Goal: Check status: Check status

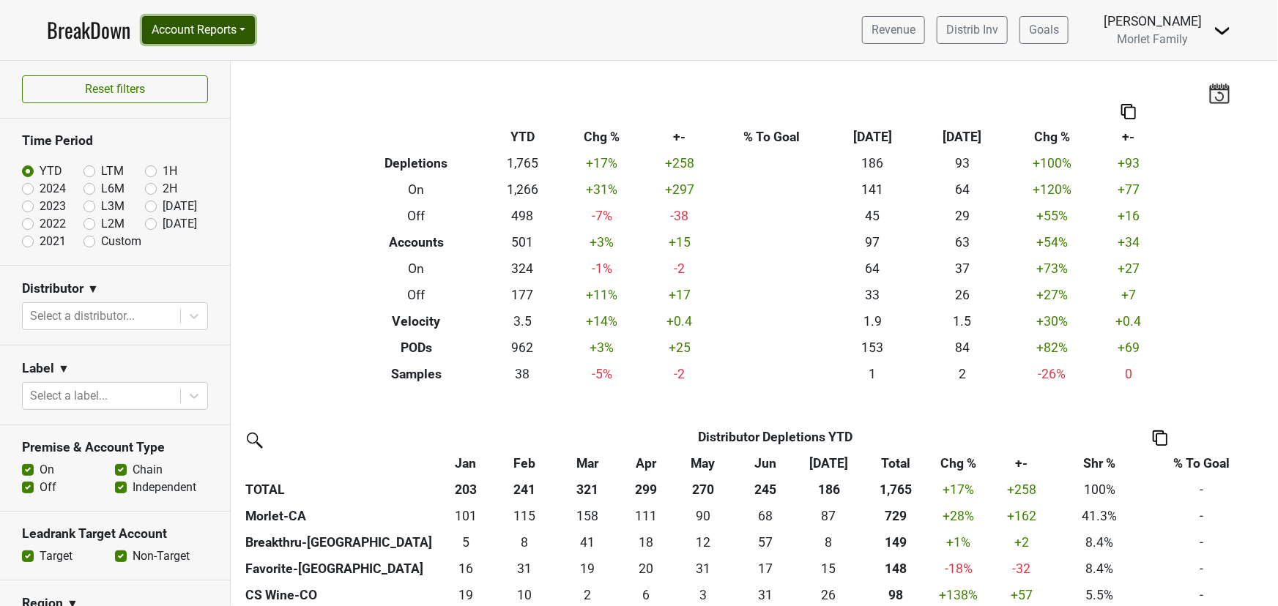
click at [234, 30] on button "Account Reports" at bounding box center [198, 30] width 113 height 28
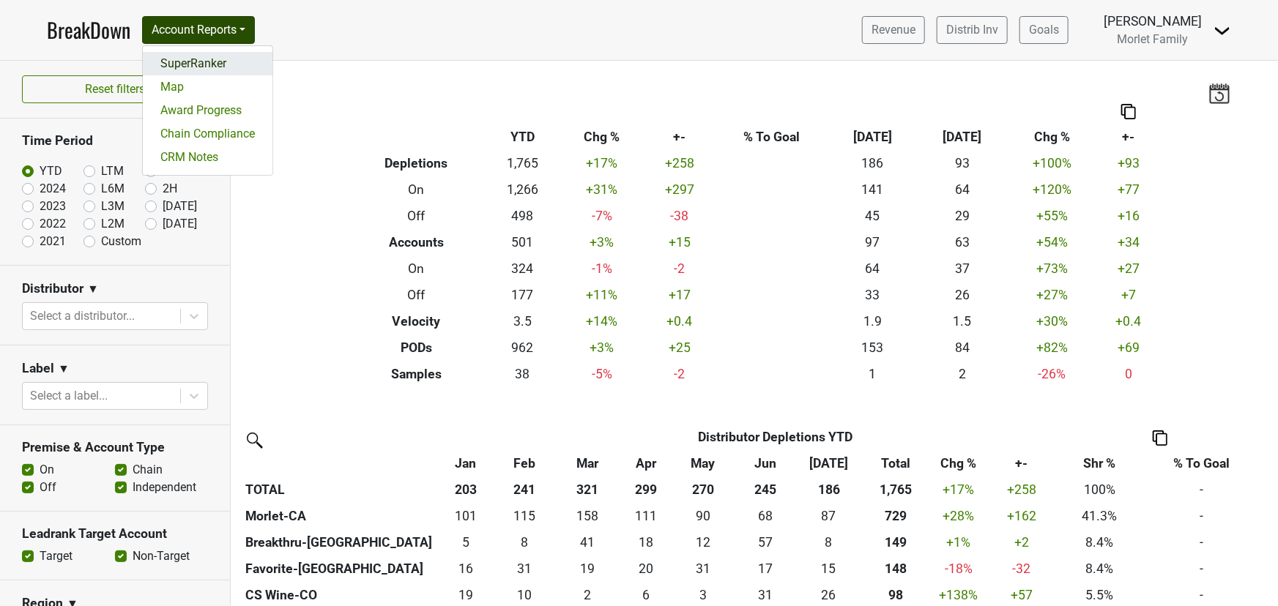
click at [224, 57] on link "SuperRanker" at bounding box center [208, 63] width 130 height 23
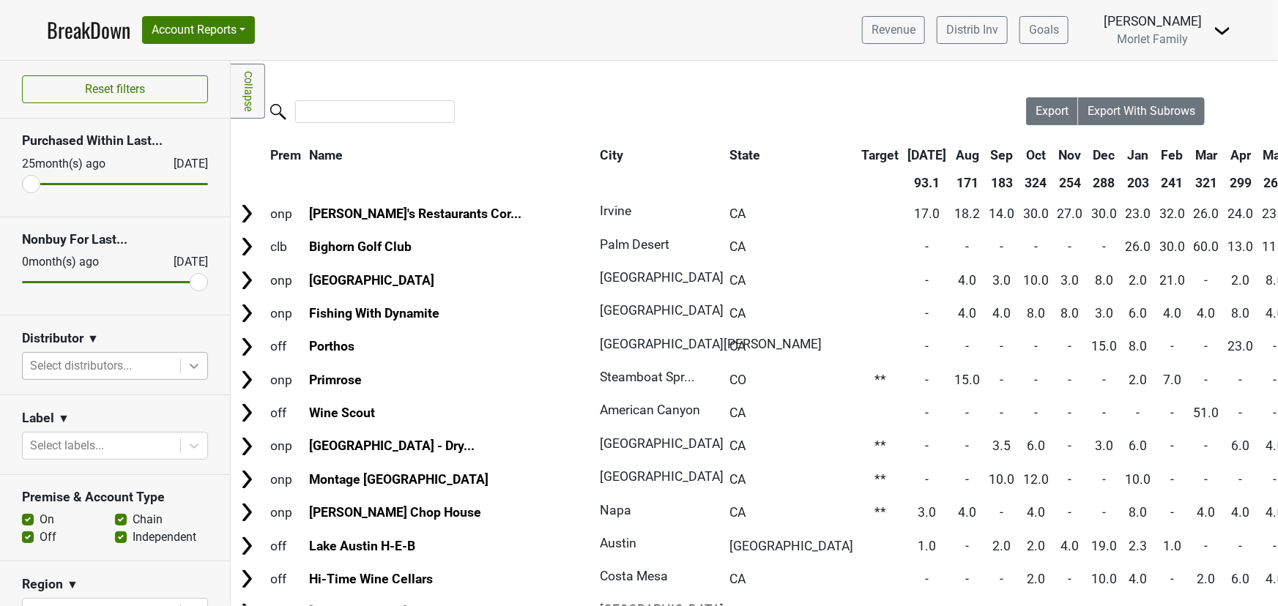
drag, startPoint x: 186, startPoint y: 364, endPoint x: 166, endPoint y: 365, distance: 19.8
click at [187, 364] on icon at bounding box center [194, 366] width 15 height 15
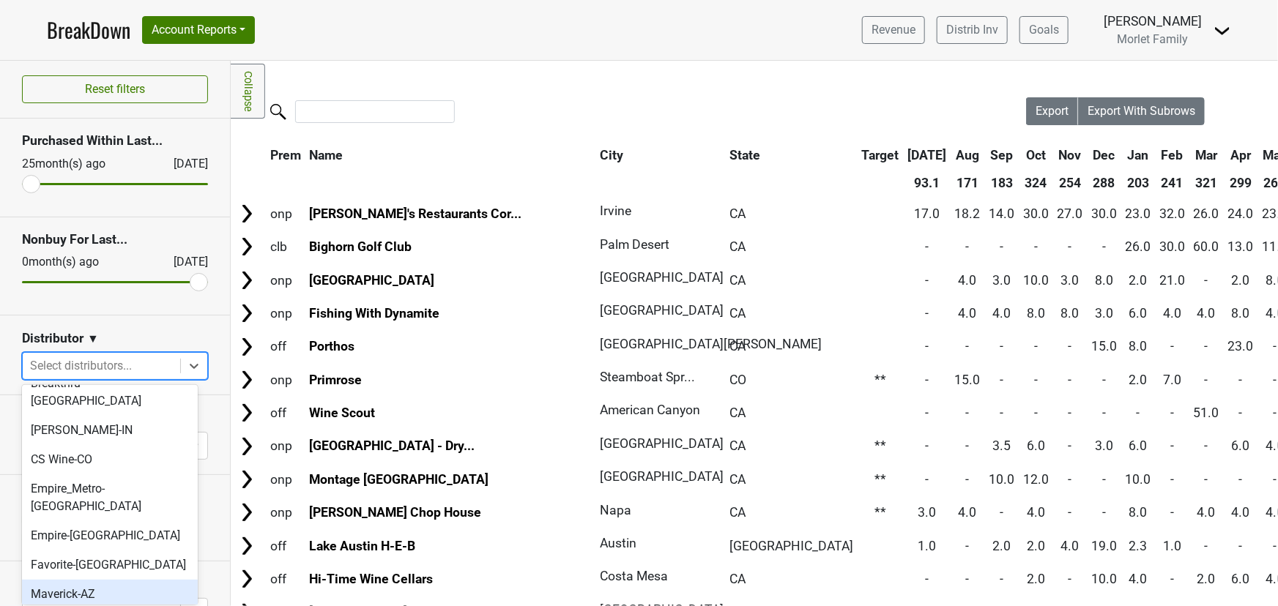
scroll to position [133, 0]
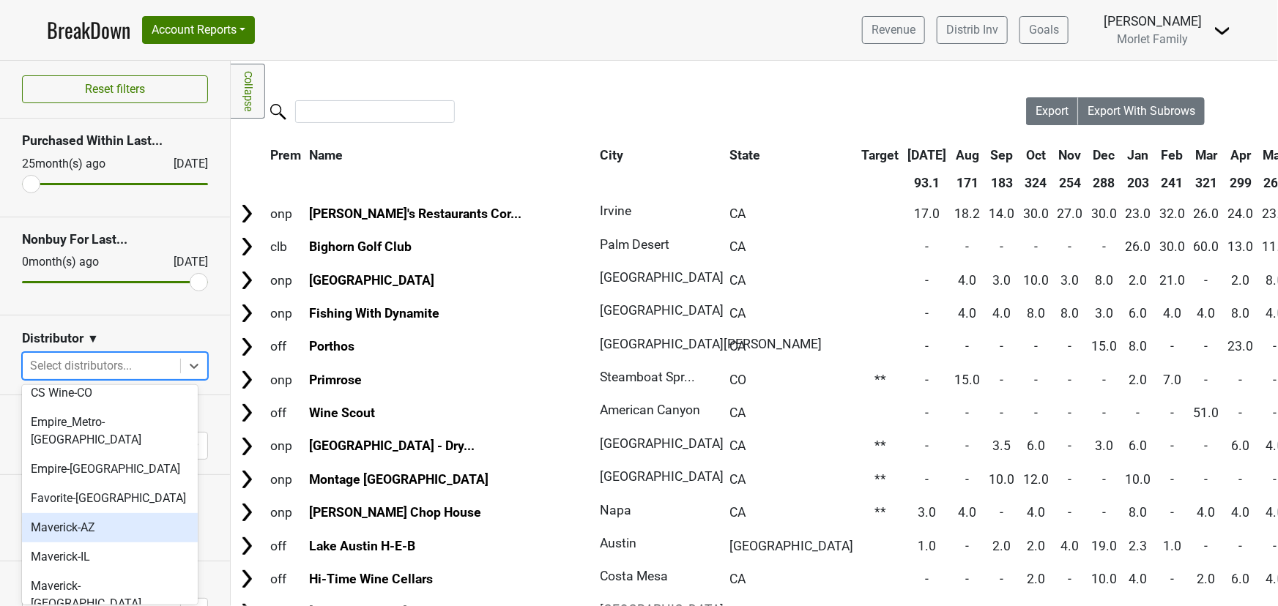
click at [112, 513] on div "Maverick-AZ" at bounding box center [110, 527] width 176 height 29
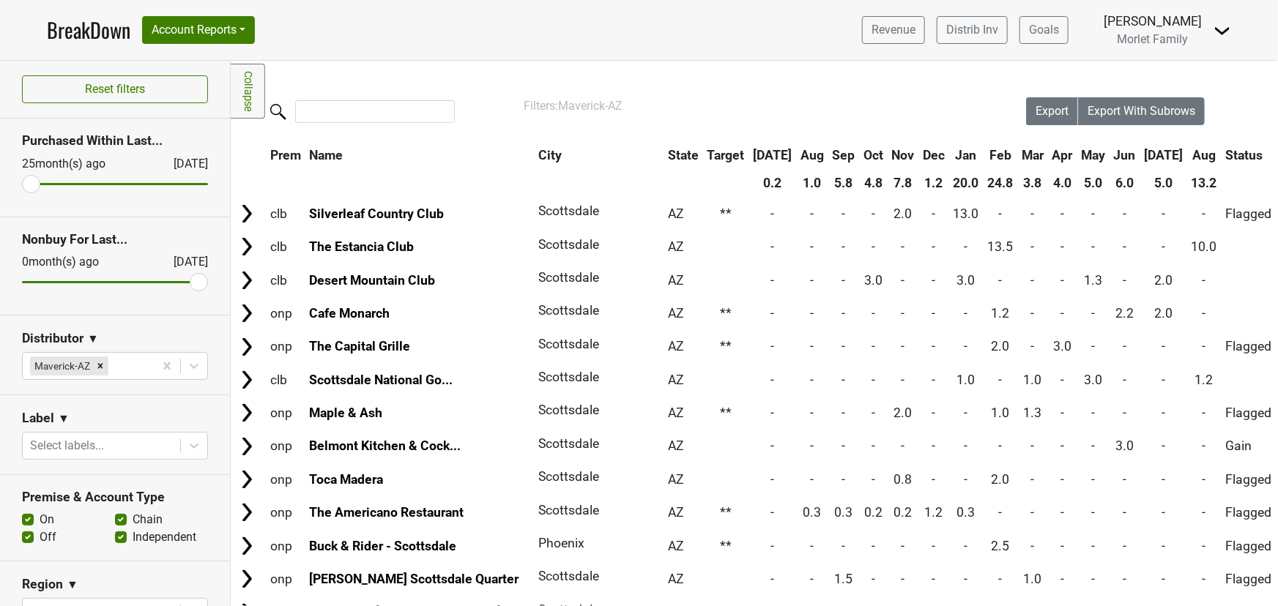
click at [1188, 155] on th "Aug" at bounding box center [1204, 155] width 33 height 26
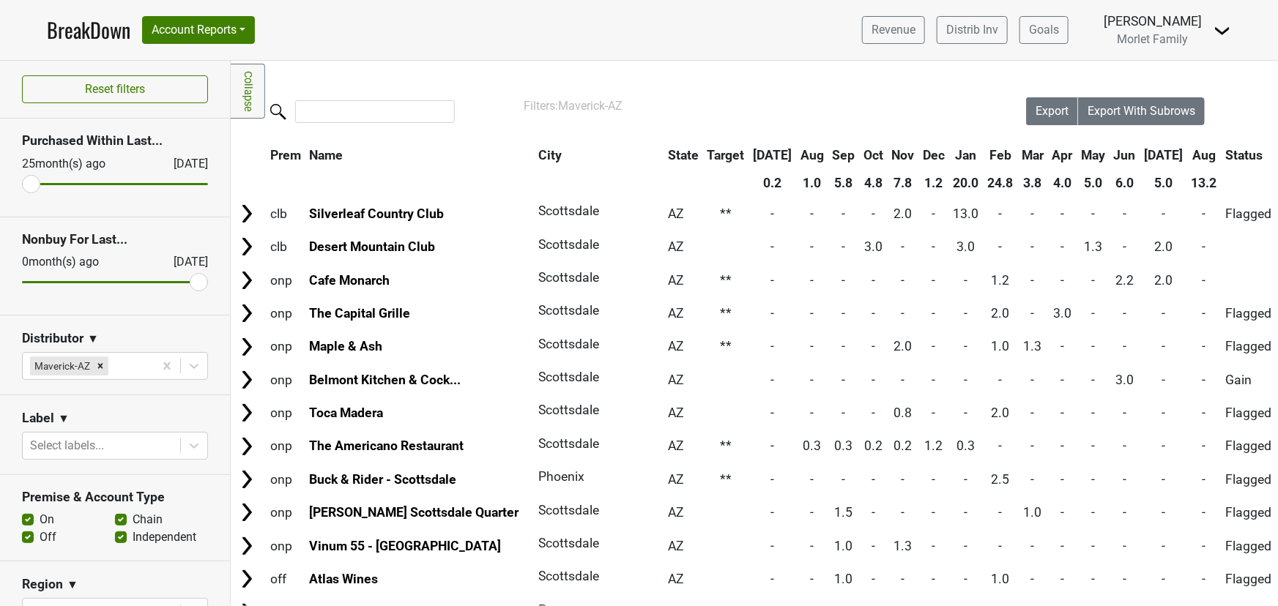
click at [1188, 155] on th "Aug" at bounding box center [1204, 155] width 33 height 26
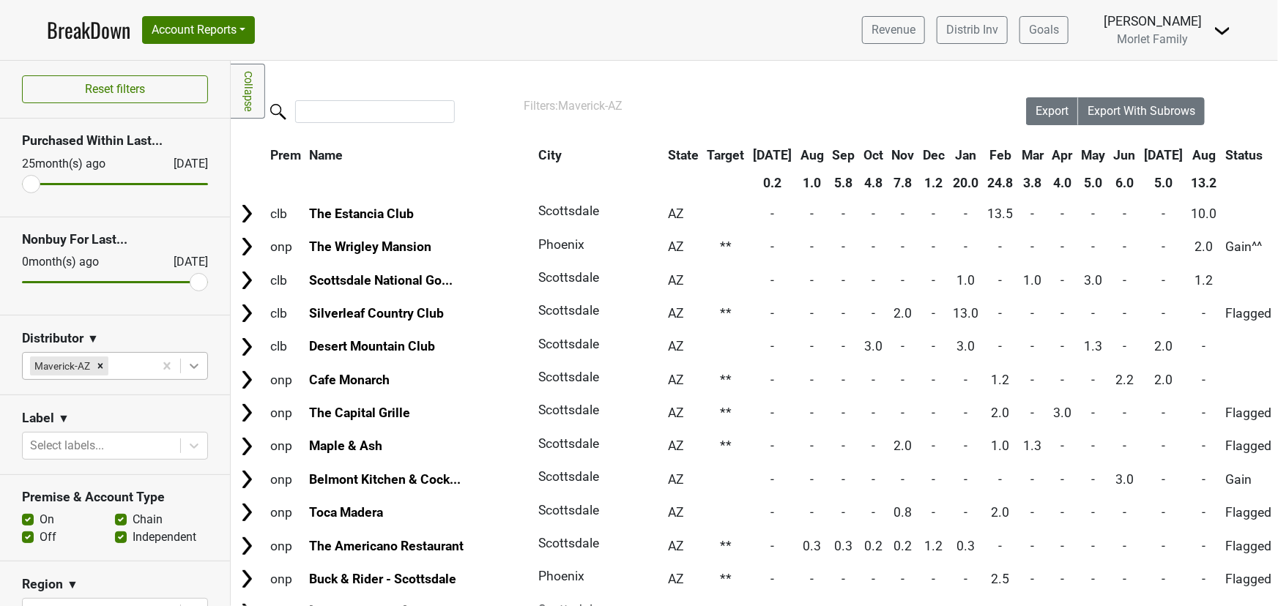
click at [187, 370] on icon at bounding box center [194, 366] width 15 height 15
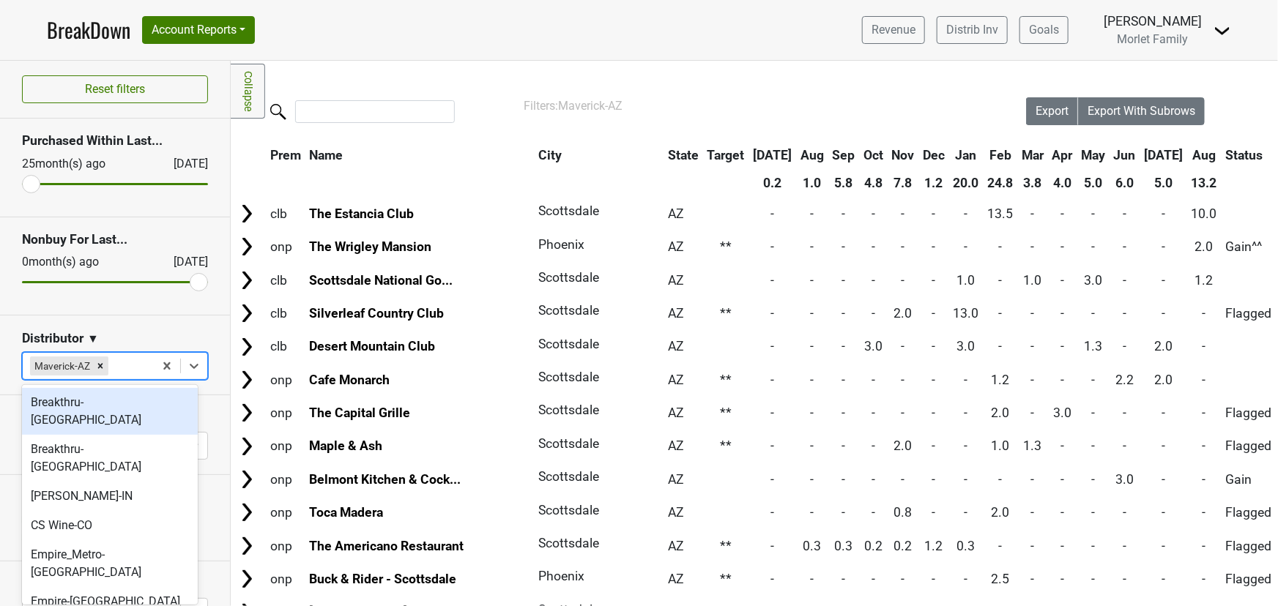
click at [150, 407] on div "Breakthru-[GEOGRAPHIC_DATA]" at bounding box center [110, 411] width 176 height 47
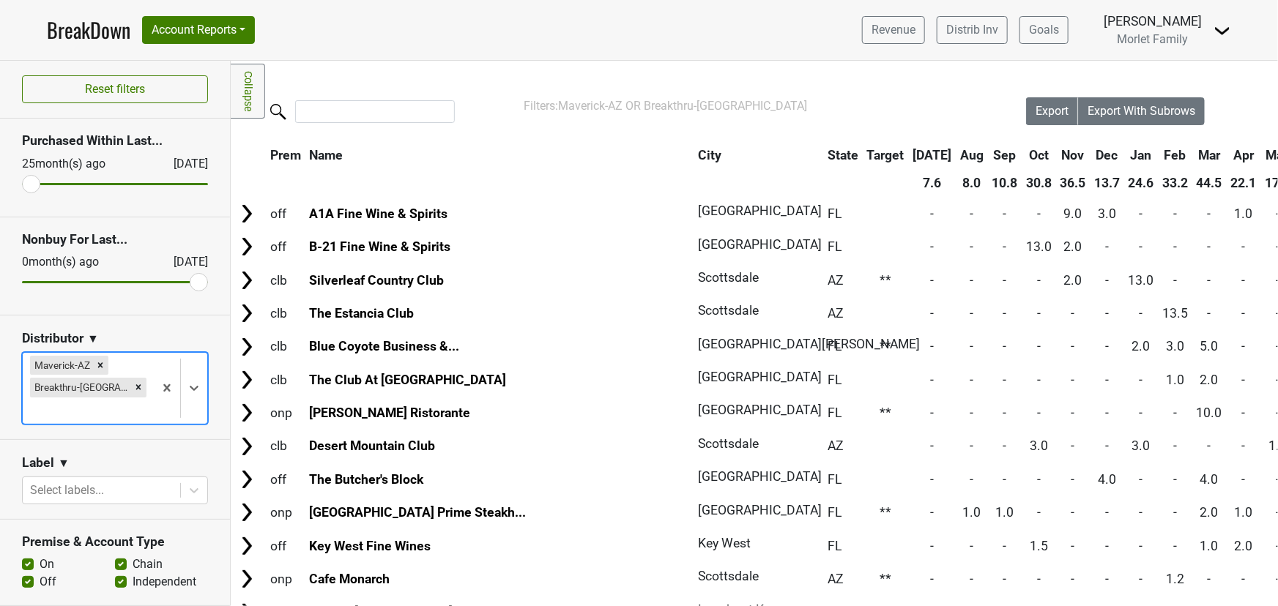
click at [100, 365] on icon "Remove Maverick-AZ" at bounding box center [100, 365] width 10 height 10
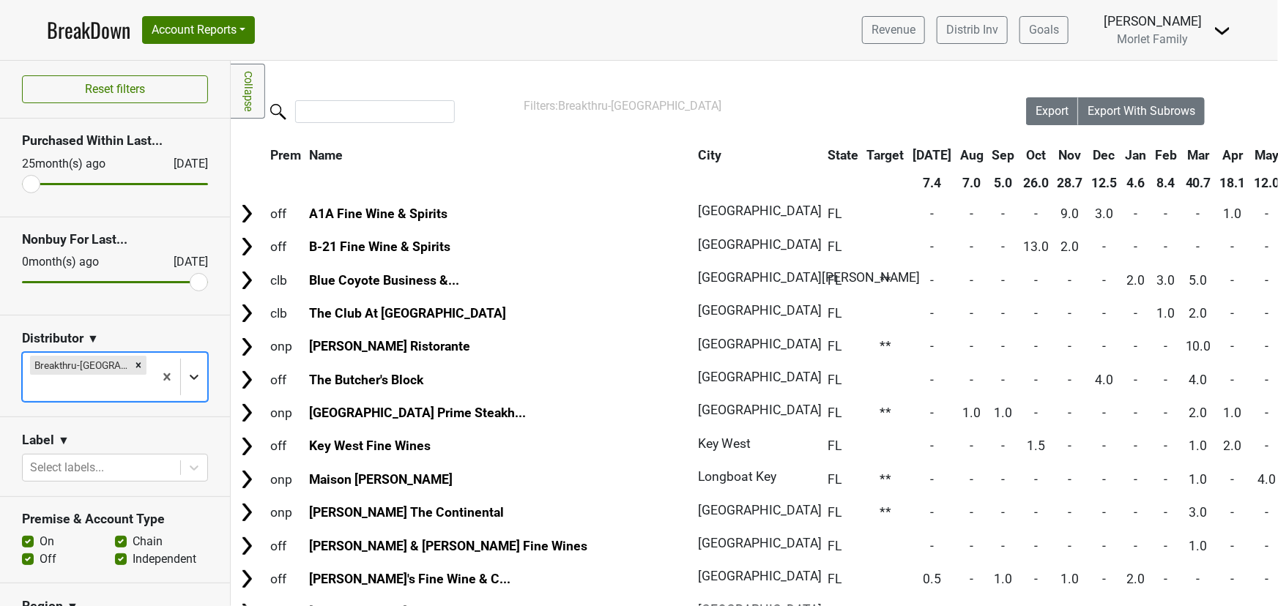
click at [187, 370] on icon at bounding box center [194, 377] width 15 height 15
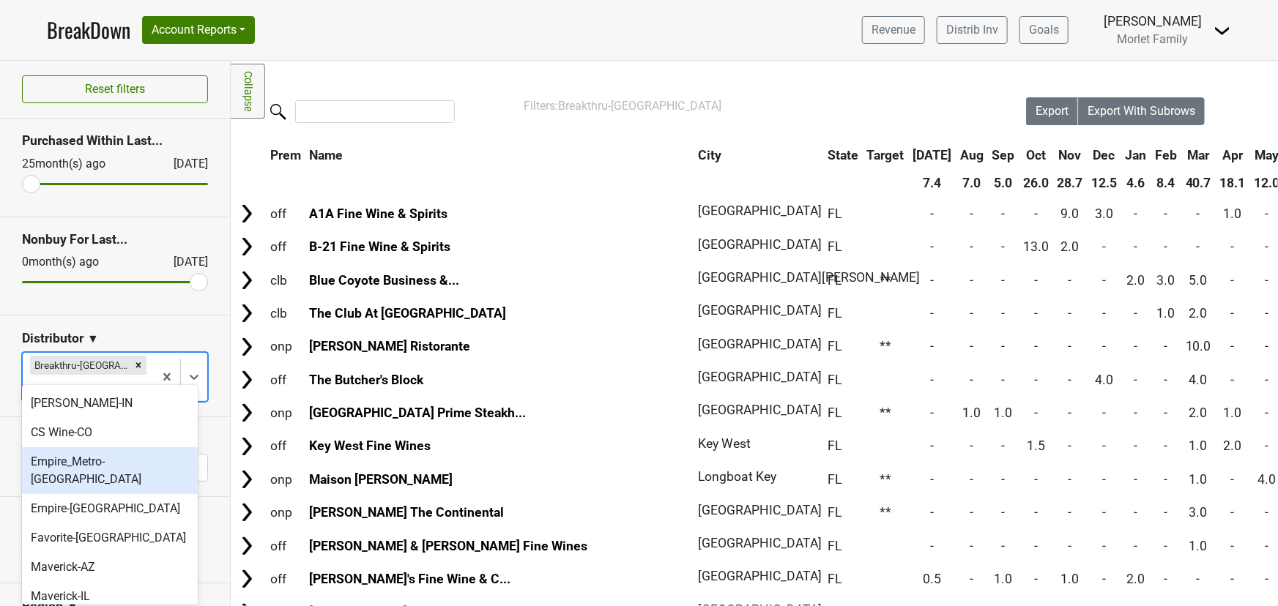
scroll to position [66, 0]
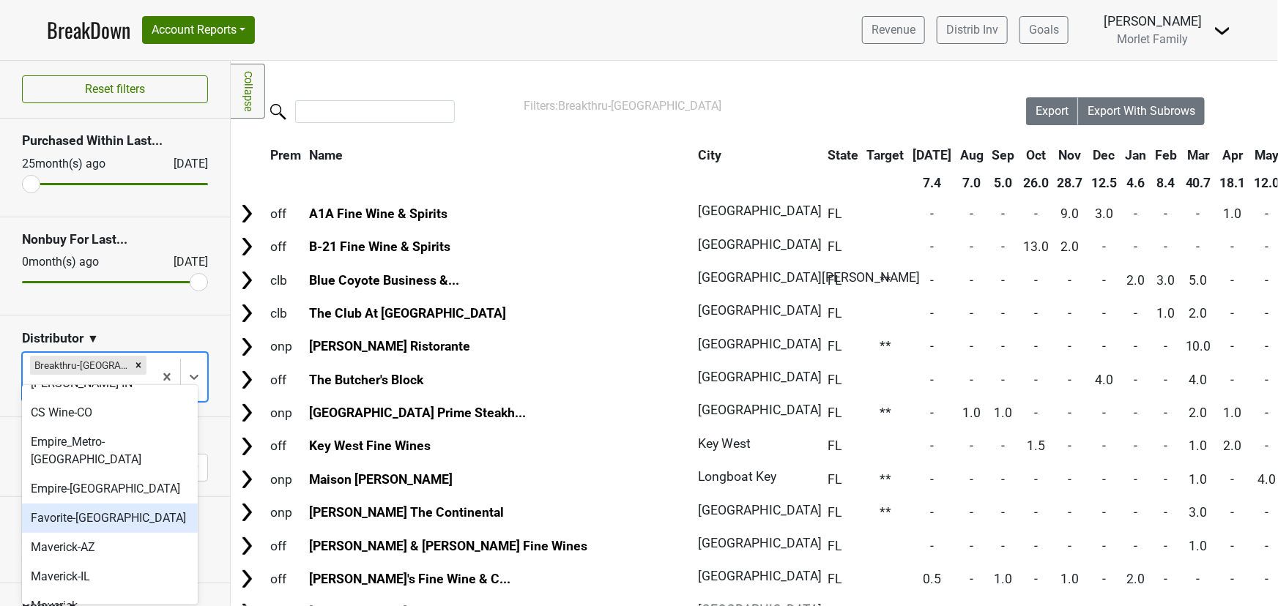
click at [122, 504] on div "Favorite-[GEOGRAPHIC_DATA]" at bounding box center [110, 518] width 176 height 29
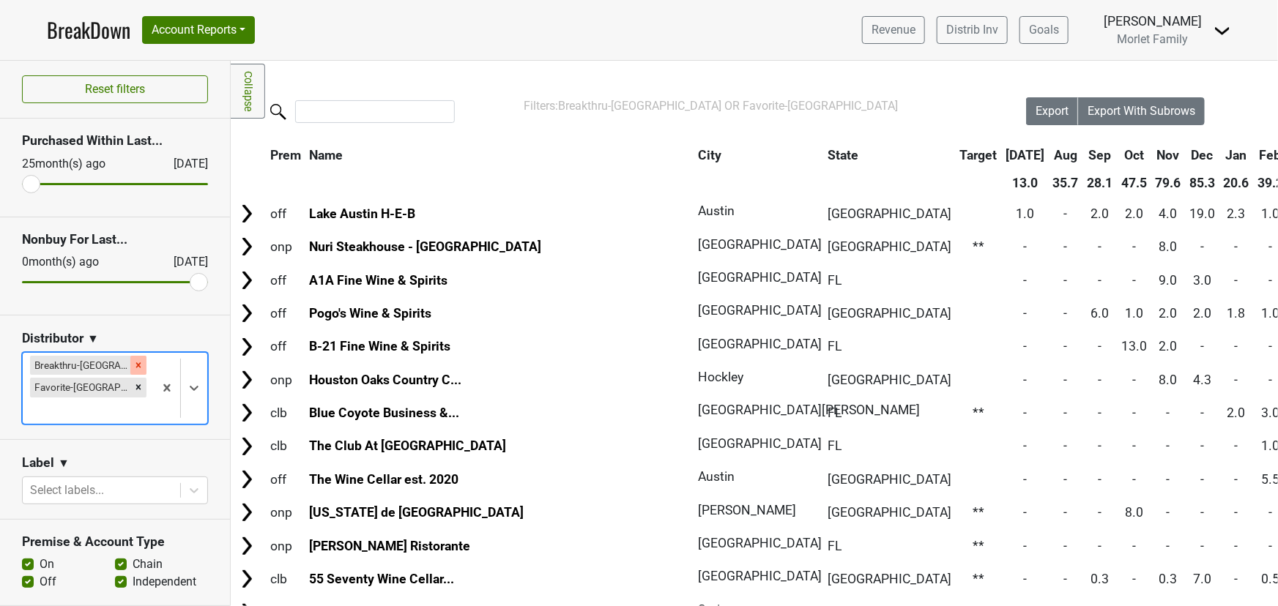
click at [133, 362] on icon "Remove Breakthru-FL" at bounding box center [138, 365] width 10 height 10
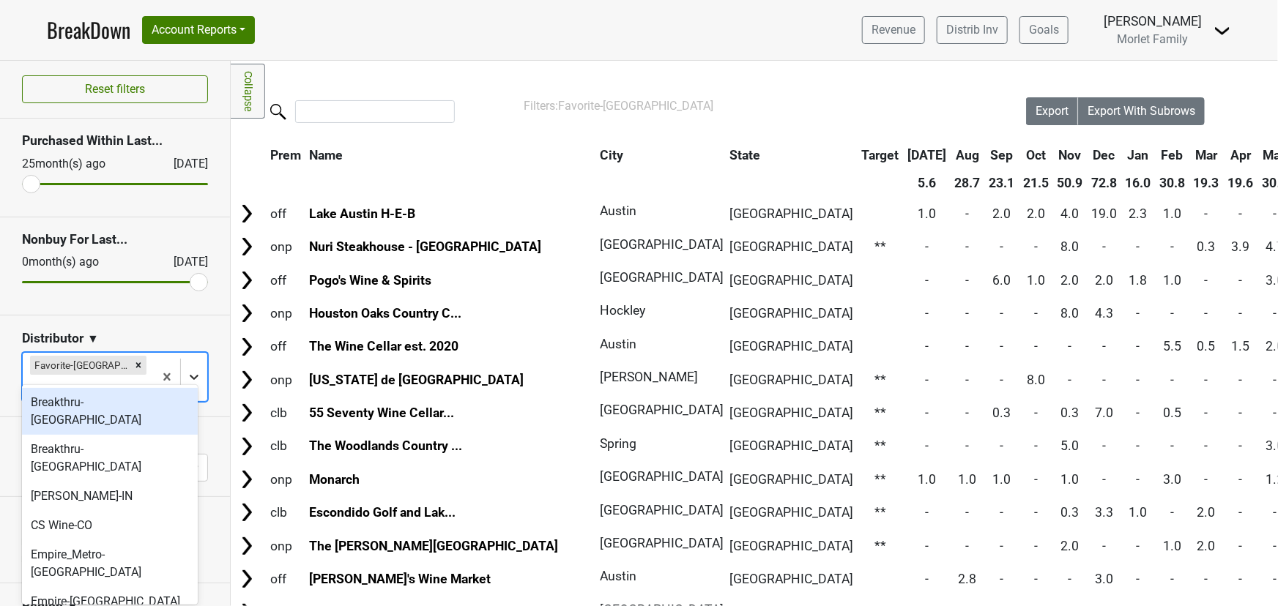
click at [190, 375] on icon at bounding box center [194, 377] width 9 height 5
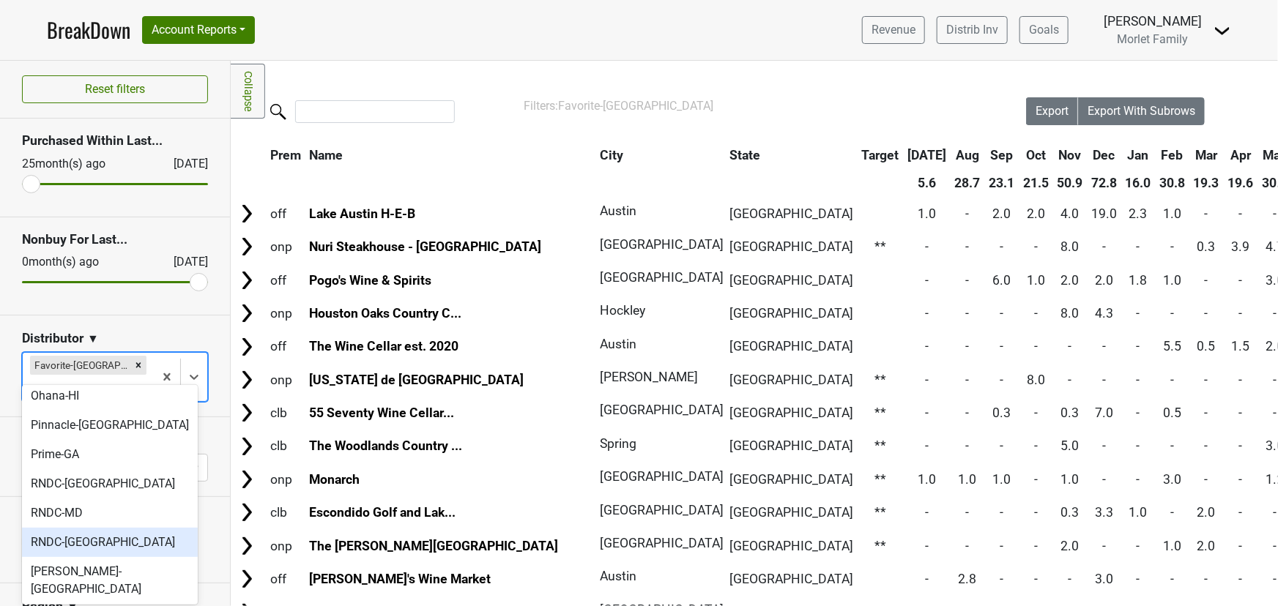
scroll to position [488, 0]
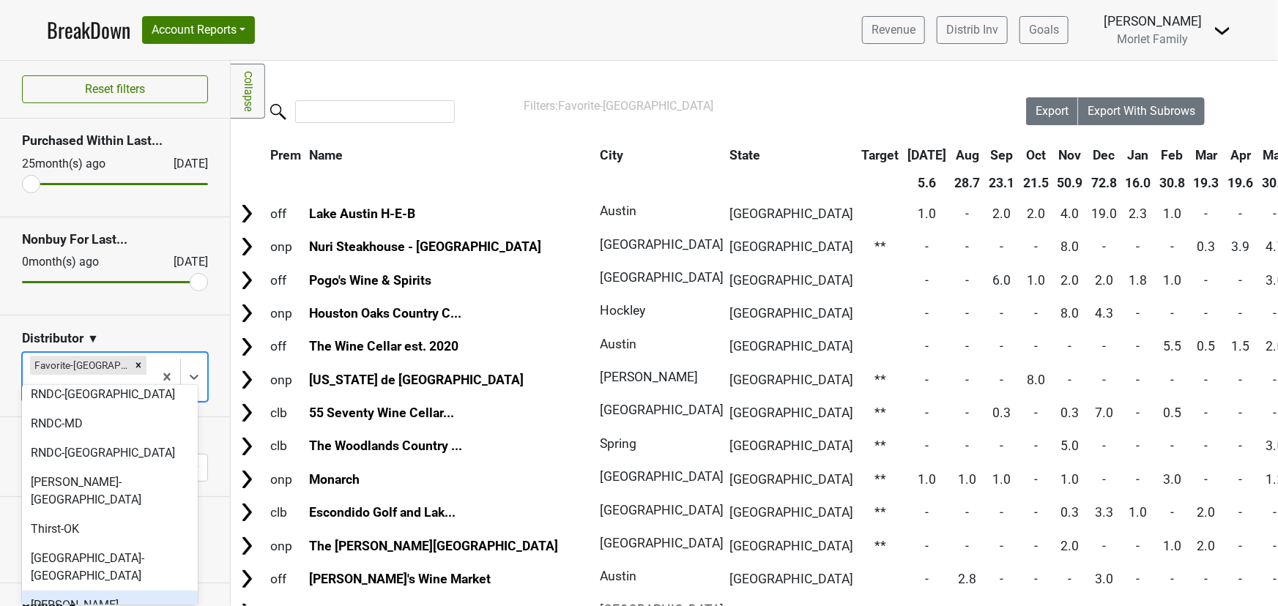
click at [87, 591] on div "[PERSON_NAME]-[GEOGRAPHIC_DATA]" at bounding box center [110, 614] width 176 height 47
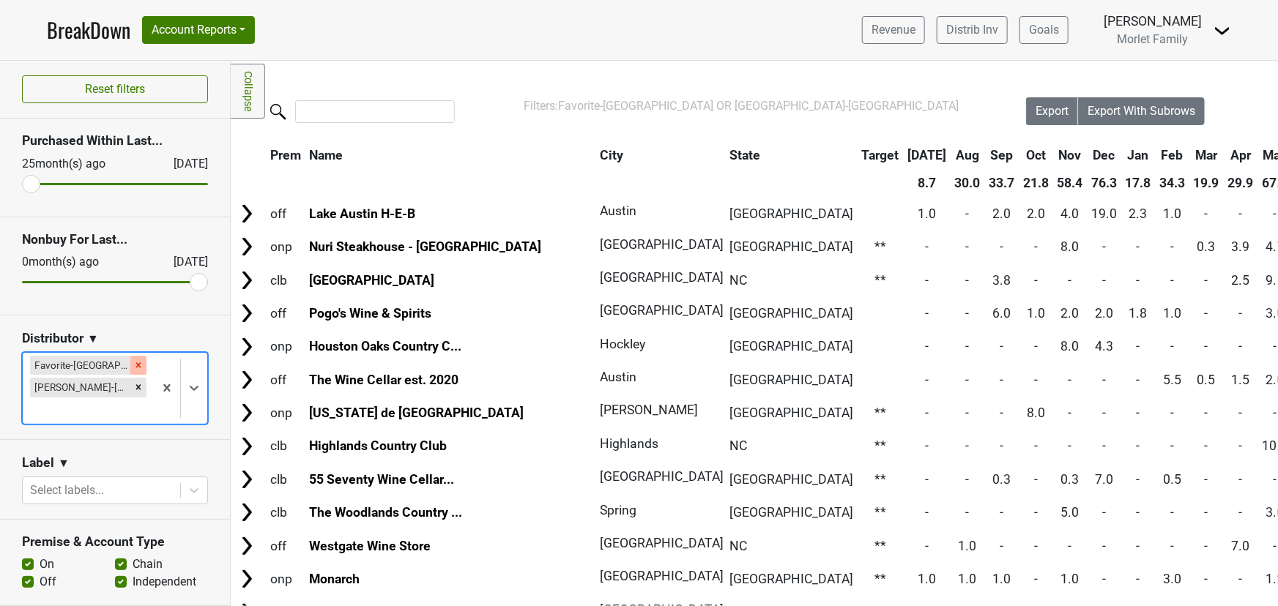
click at [130, 356] on div "Remove Favorite-TX" at bounding box center [138, 365] width 16 height 19
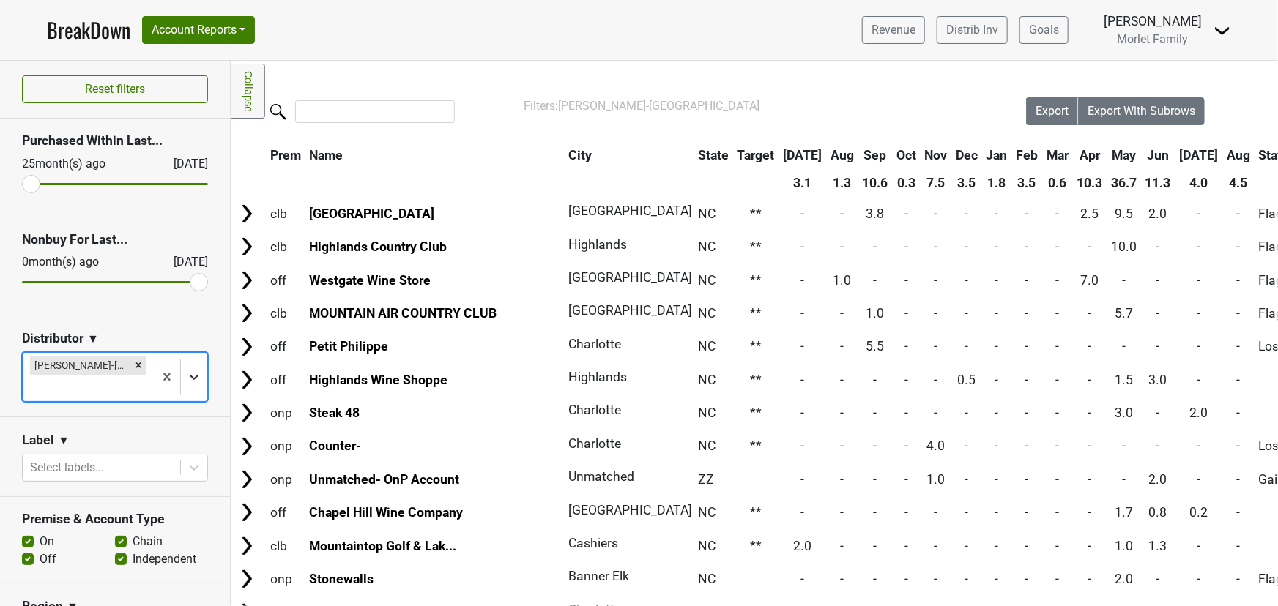
click at [190, 370] on icon at bounding box center [194, 377] width 15 height 15
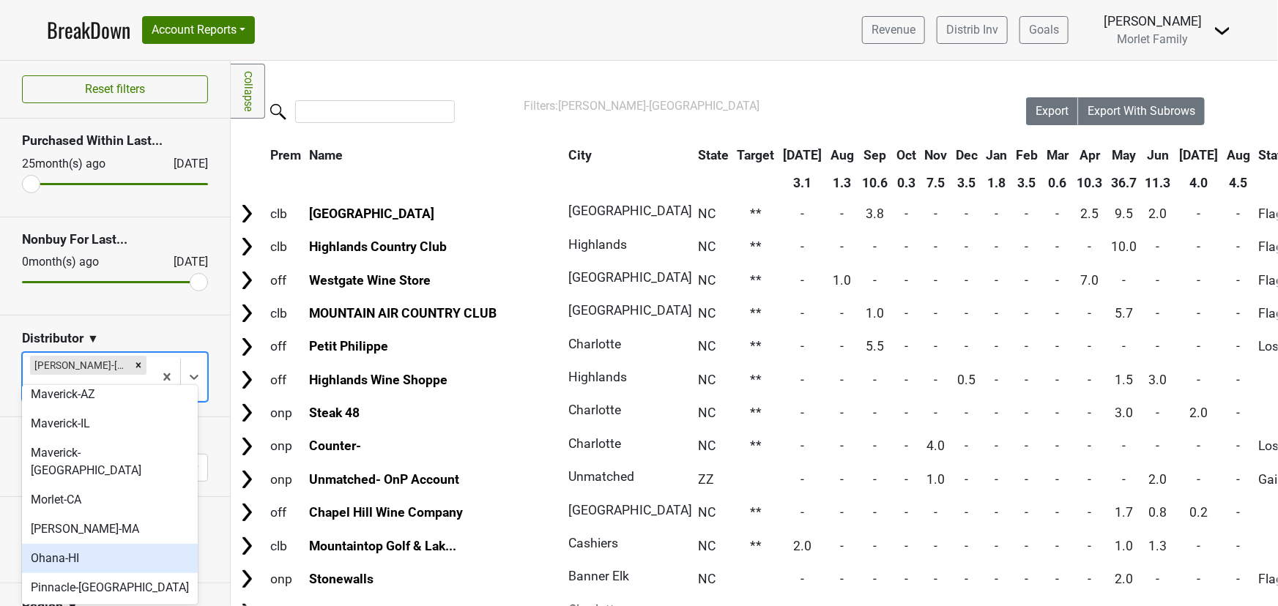
scroll to position [332, 0]
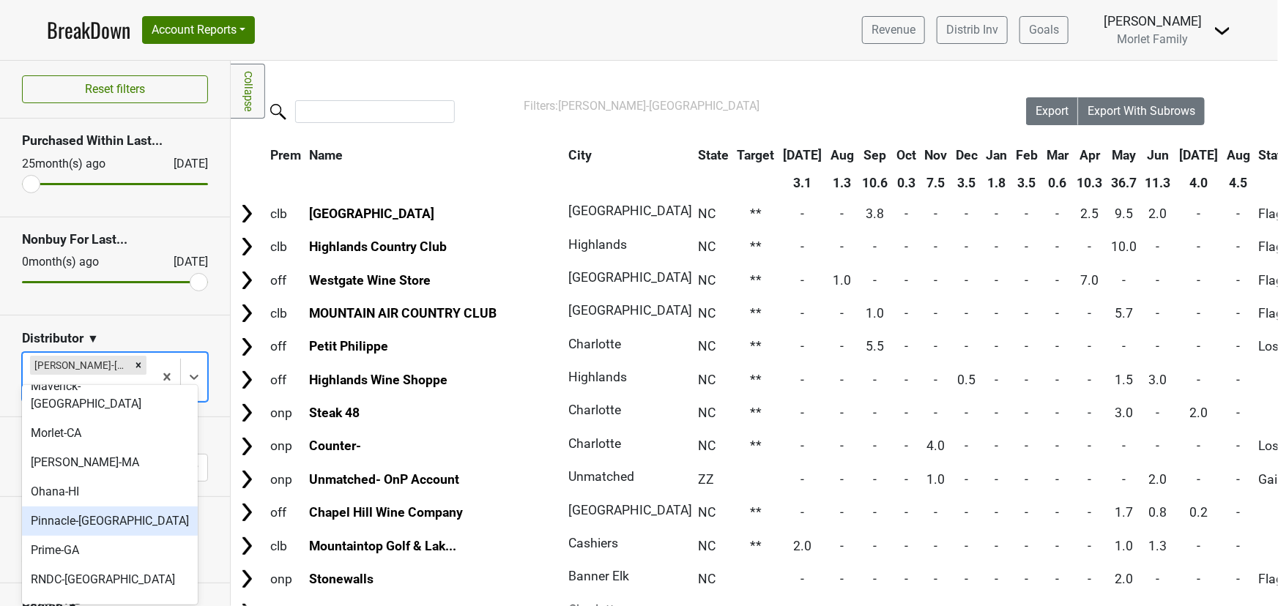
click at [119, 507] on div "Pinnacle-[GEOGRAPHIC_DATA]" at bounding box center [110, 521] width 176 height 29
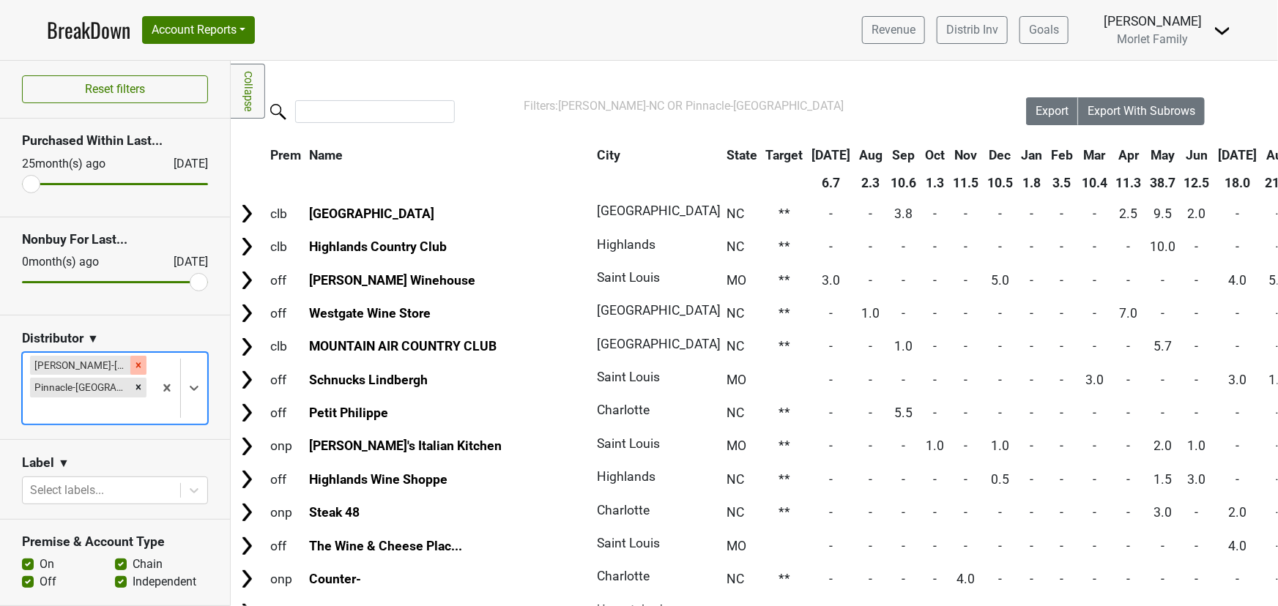
click at [136, 365] on icon "Remove Tryon-NC" at bounding box center [138, 365] width 5 height 5
